Goal: Information Seeking & Learning: Learn about a topic

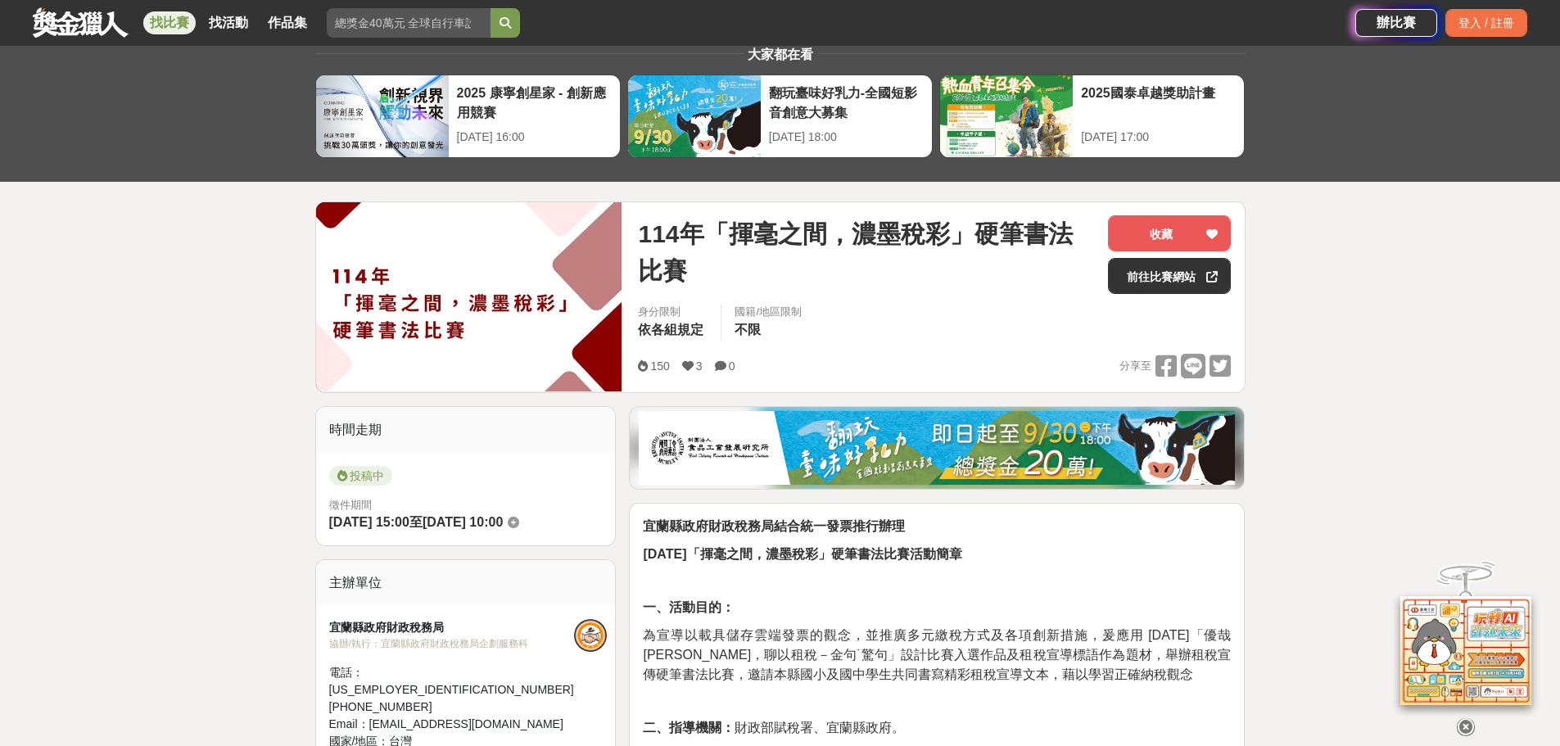
scroll to position [43, 0]
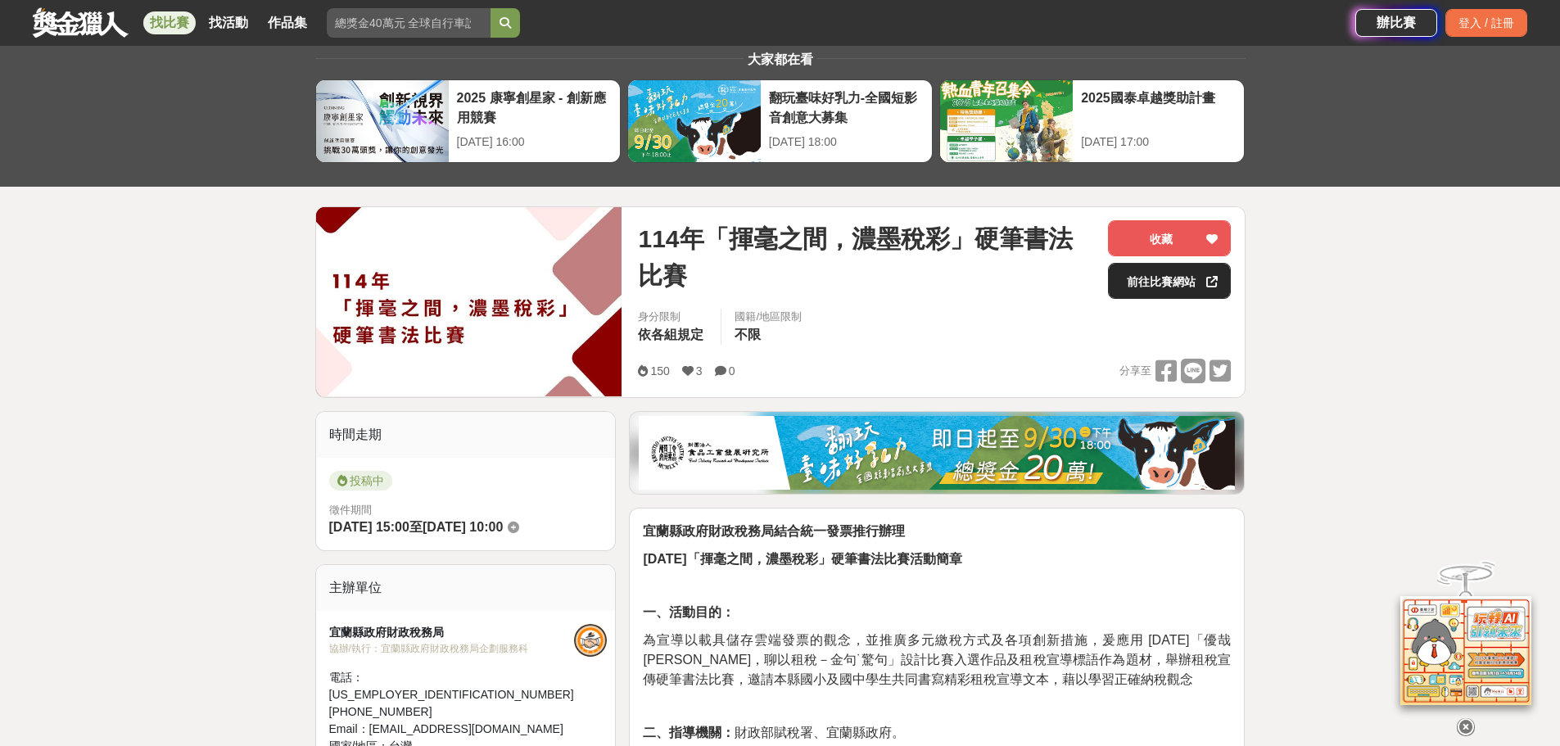
click at [1152, 284] on link "前往比賽網站" at bounding box center [1169, 281] width 123 height 36
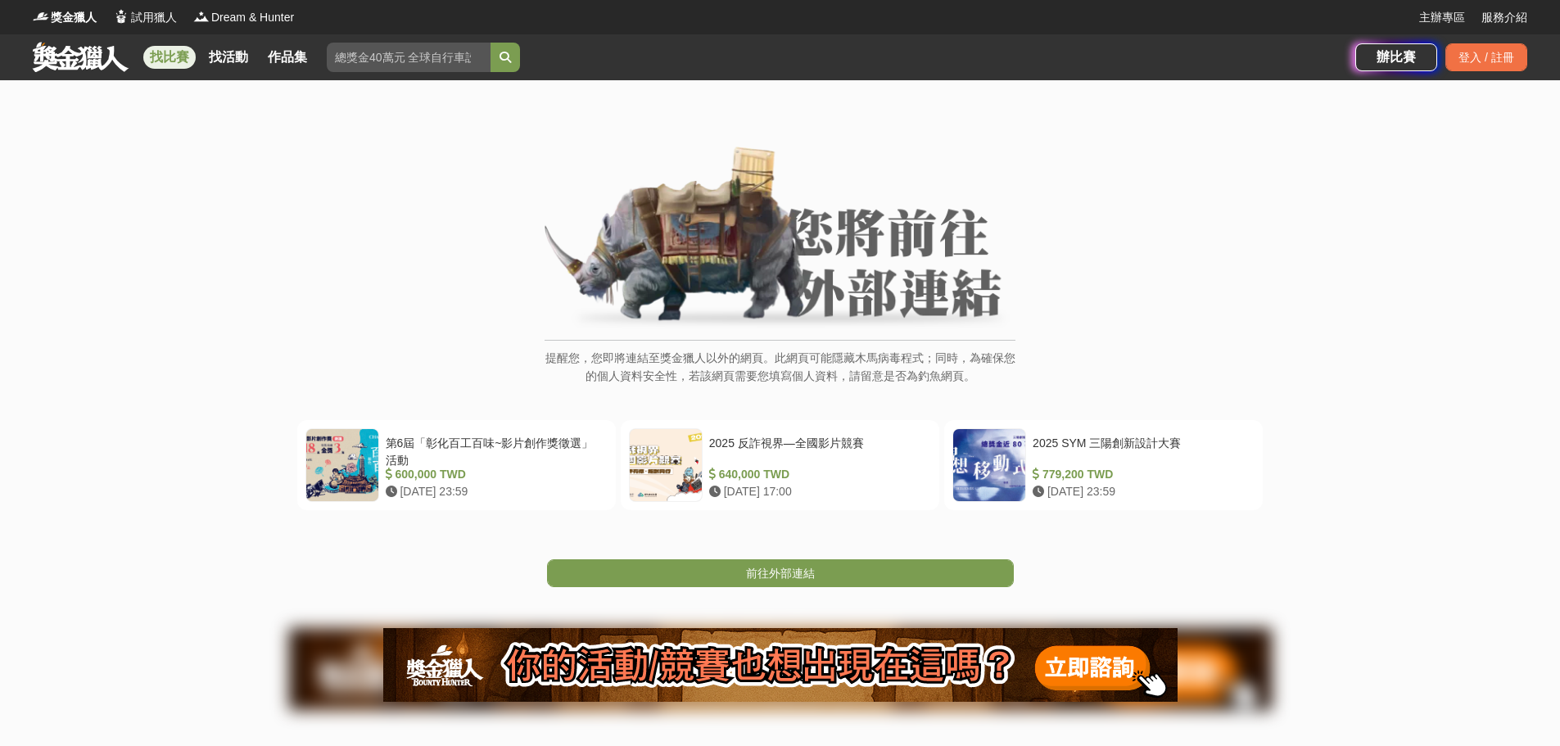
click at [187, 57] on link "找比賽" at bounding box center [169, 57] width 52 height 23
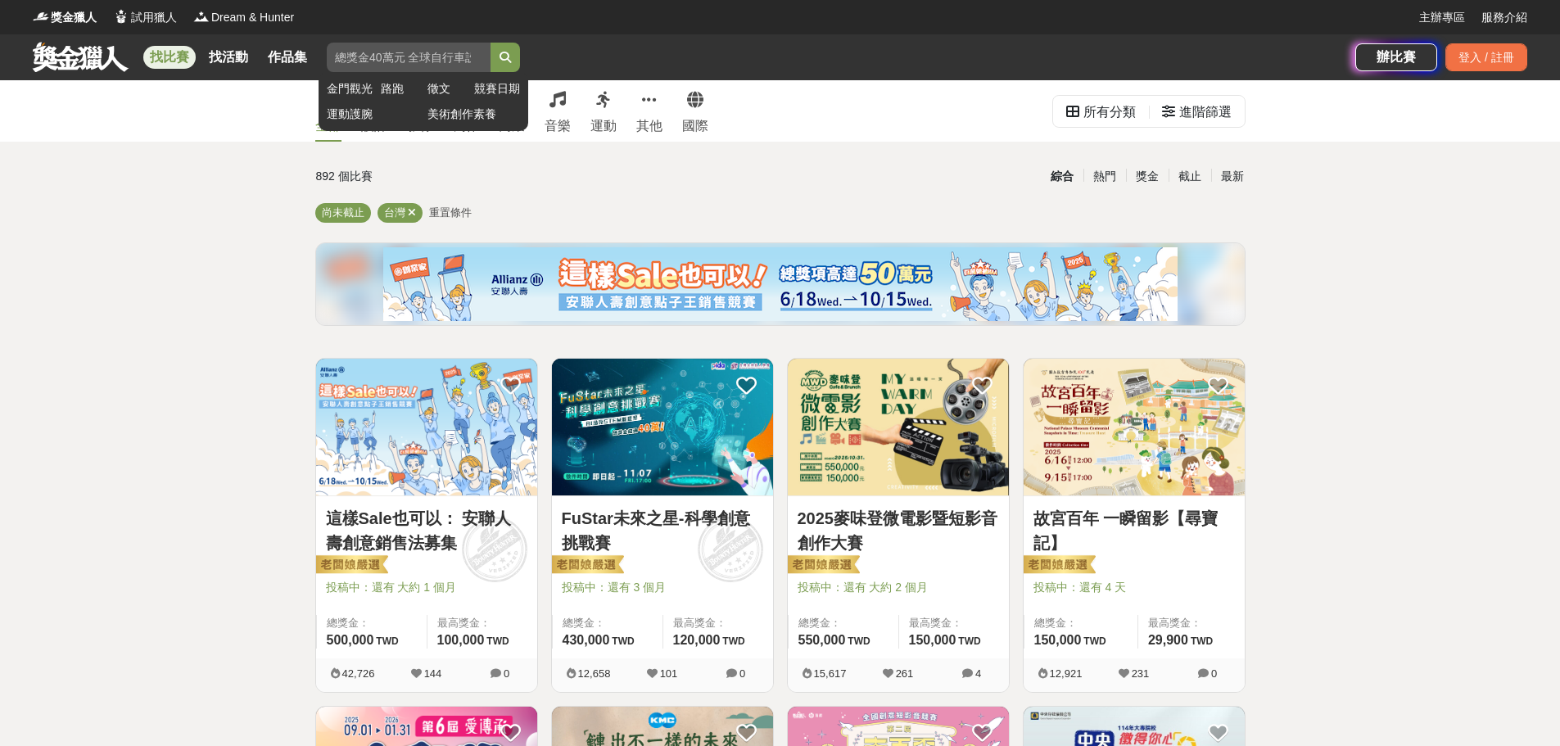
click at [414, 54] on input "search" at bounding box center [409, 57] width 164 height 29
type input "揮毫之間"
click at [490, 43] on button "submit" at bounding box center [504, 57] width 29 height 29
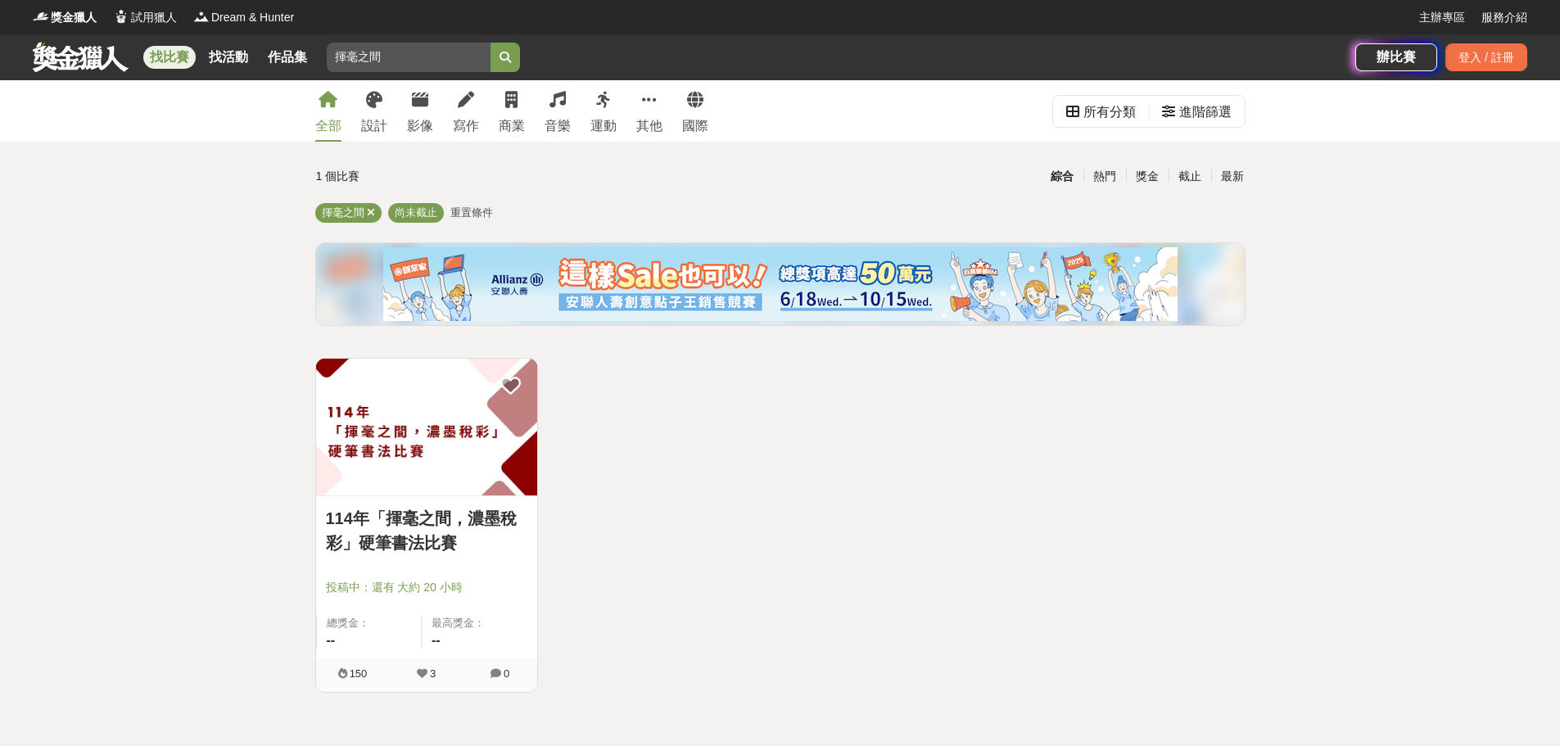
click at [403, 513] on link "114年「揮毫之間，濃墨稅彩」硬筆書法比賽" at bounding box center [426, 530] width 201 height 49
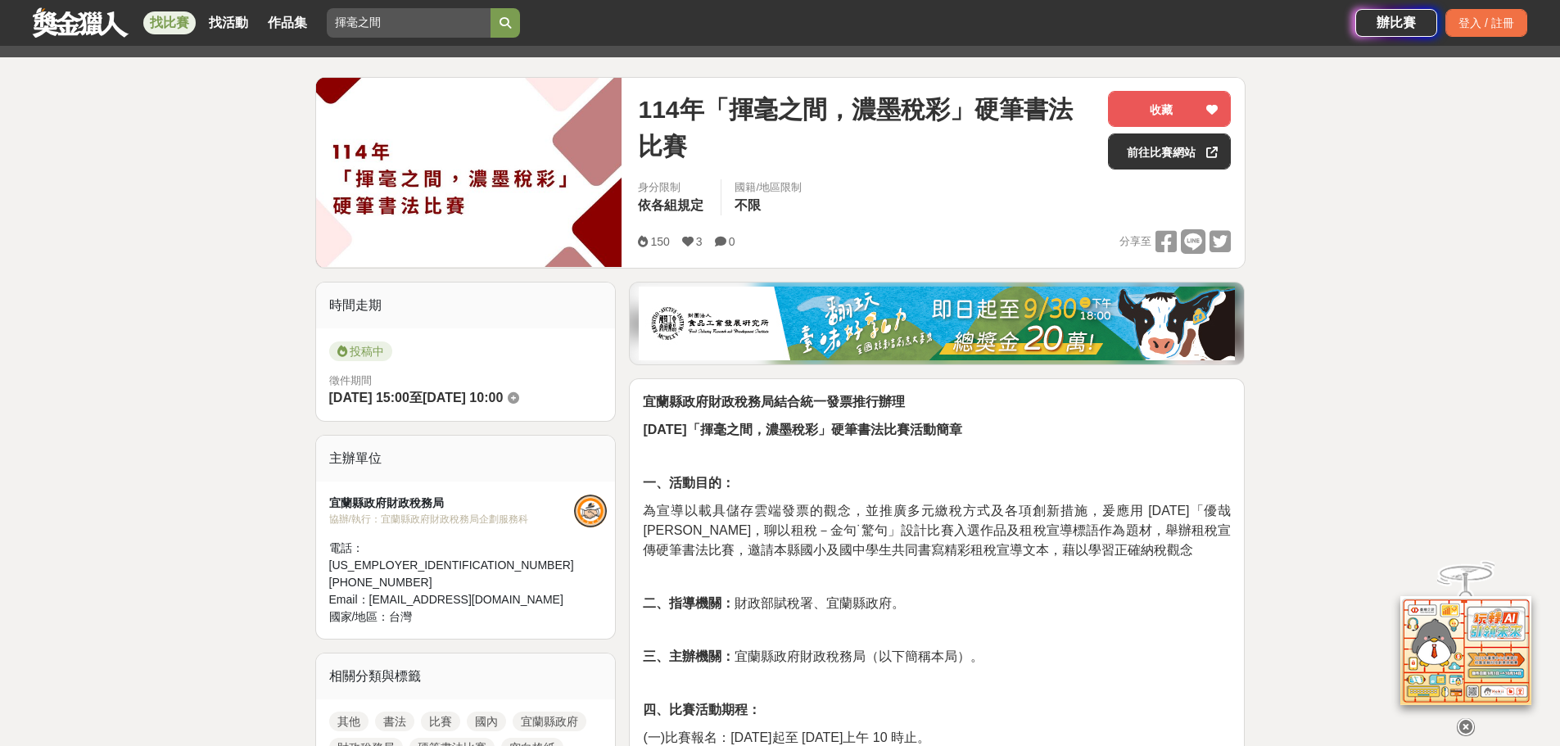
scroll to position [149, 0]
